Goal: Transaction & Acquisition: Book appointment/travel/reservation

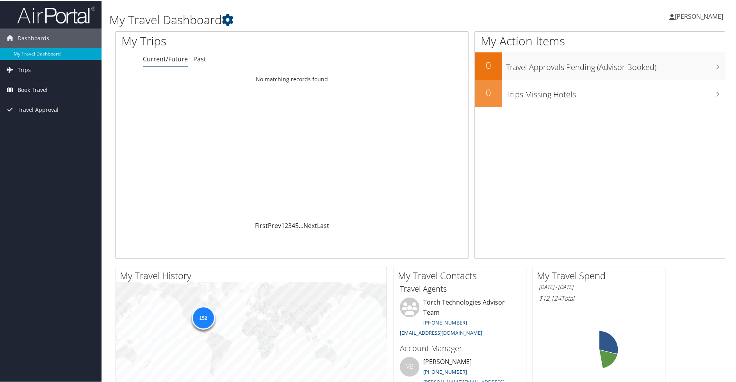
click at [36, 88] on span "Book Travel" at bounding box center [33, 89] width 30 height 20
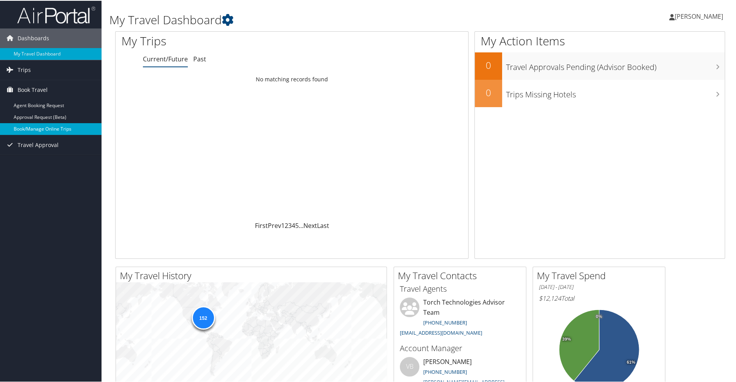
click at [42, 125] on link "Book/Manage Online Trips" at bounding box center [51, 128] width 102 height 12
